Goal: Find specific page/section: Find specific page/section

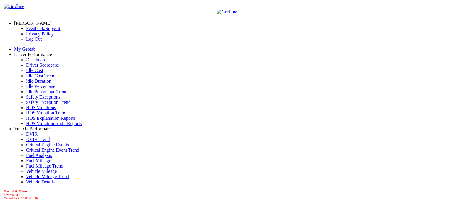
click at [30, 89] on link "Idle Percentage" at bounding box center [40, 86] width 29 height 5
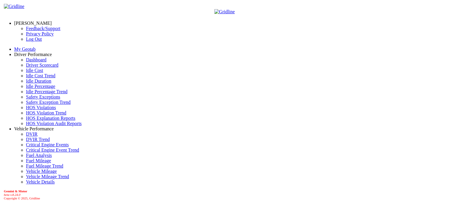
type input "**********"
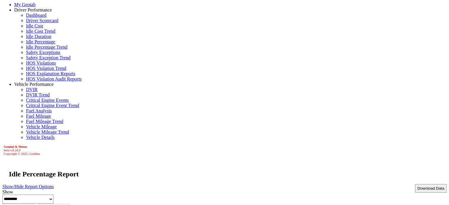
scroll to position [0, 0]
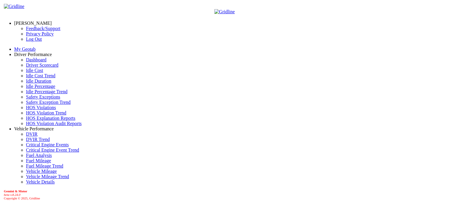
click at [34, 89] on link "Idle Percentage" at bounding box center [40, 86] width 29 height 5
